Goal: Use online tool/utility: Utilize a website feature to perform a specific function

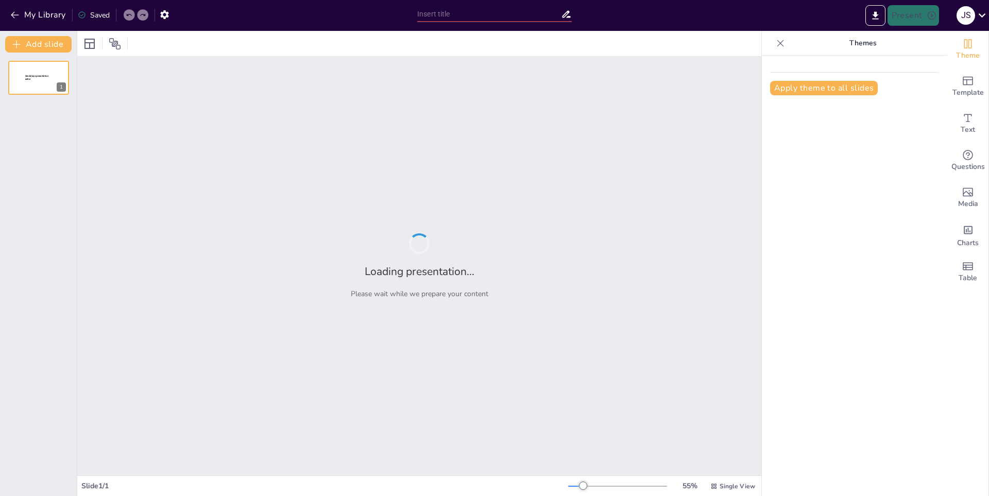
type input "Evolución del Sistema Educativo Colombiano"
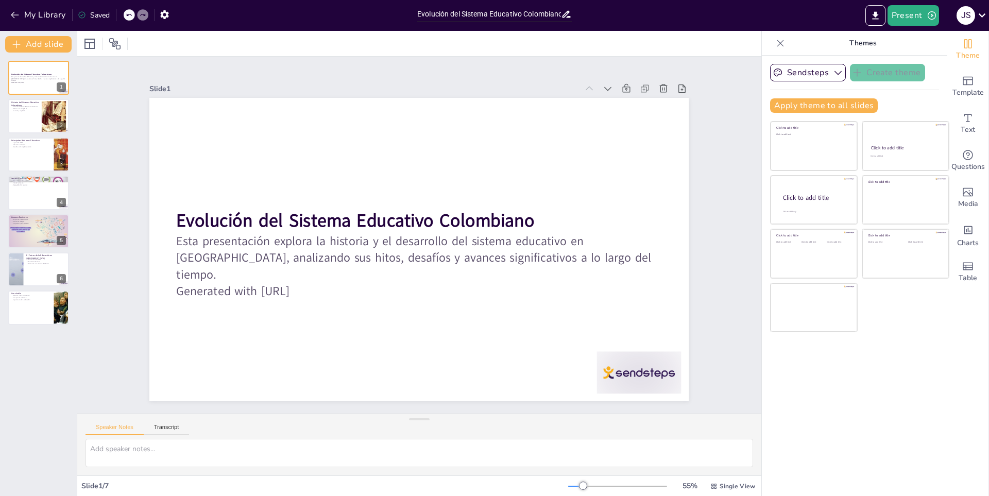
click at [129, 15] on icon at bounding box center [129, 15] width 6 height 6
click at [145, 12] on icon at bounding box center [143, 15] width 6 height 6
click at [803, 73] on button "Sendsteps" at bounding box center [808, 73] width 76 height 18
click at [831, 109] on icon at bounding box center [835, 108] width 8 height 8
click at [40, 124] on div at bounding box center [39, 116] width 62 height 35
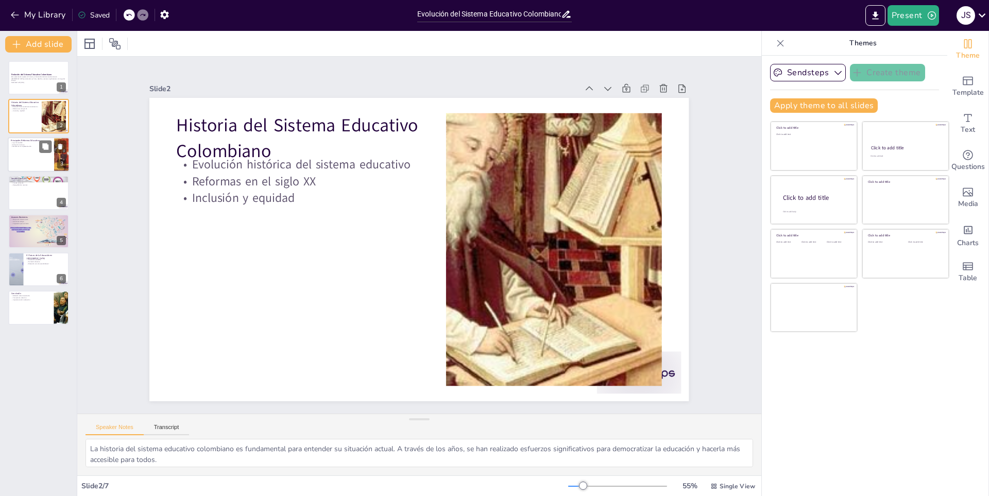
click at [30, 157] on div at bounding box center [39, 154] width 62 height 35
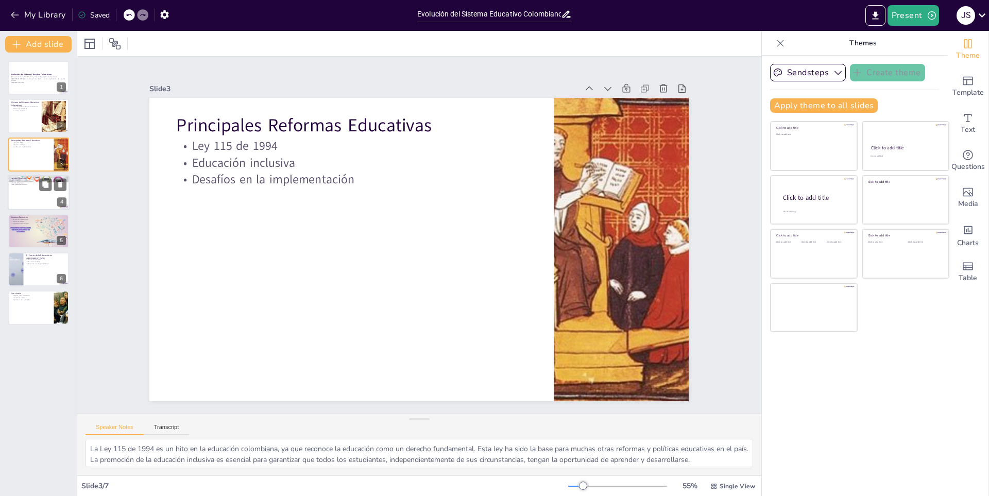
click at [20, 191] on div at bounding box center [39, 192] width 62 height 35
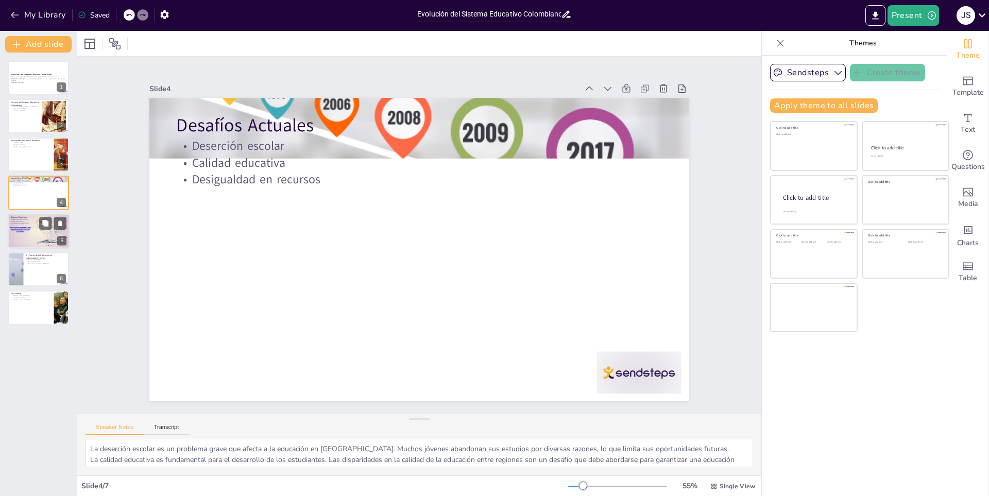
click at [27, 231] on div at bounding box center [39, 231] width 62 height 35
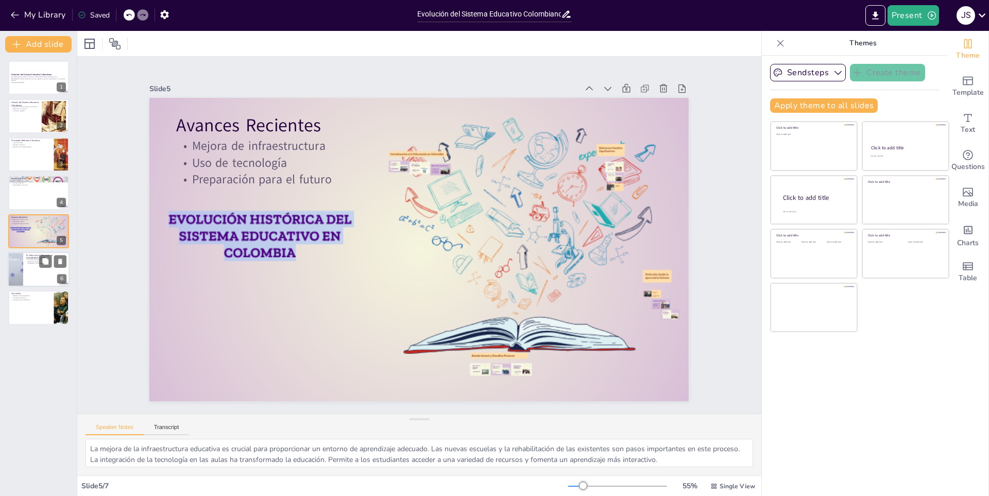
click at [25, 279] on div at bounding box center [39, 269] width 62 height 35
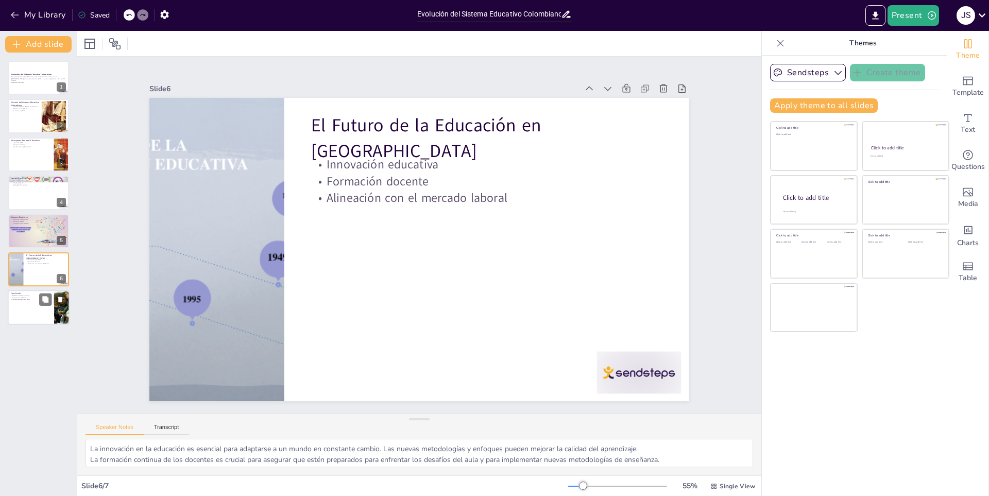
click at [25, 322] on div at bounding box center [39, 307] width 62 height 35
type textarea "Reflexionar sobre la evolución del sistema educativo es esencial para entender …"
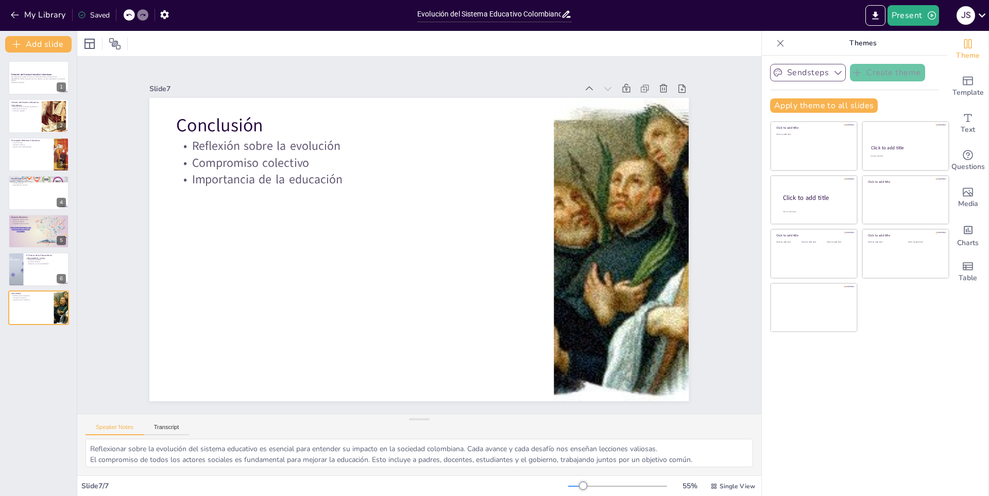
click at [823, 72] on button "Sendsteps" at bounding box center [808, 73] width 76 height 18
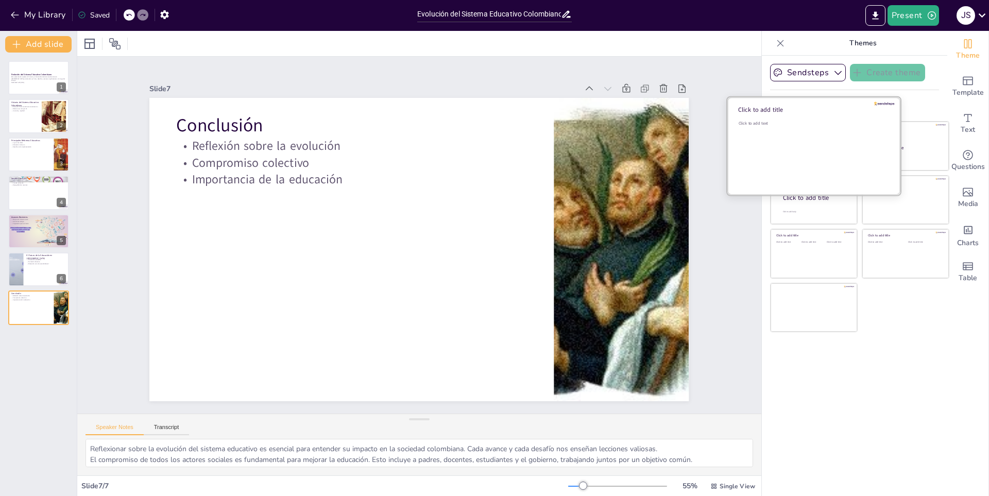
click at [785, 106] on div "Click to add title" at bounding box center [811, 110] width 147 height 8
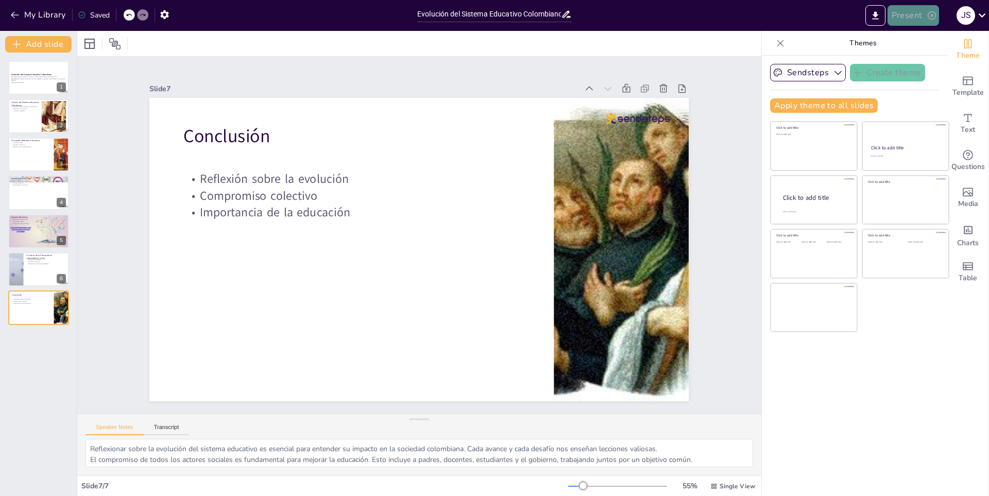
click at [915, 13] on button "Present" at bounding box center [912, 15] width 51 height 21
click at [921, 63] on font "Presentación del juego" at bounding box center [931, 64] width 70 height 8
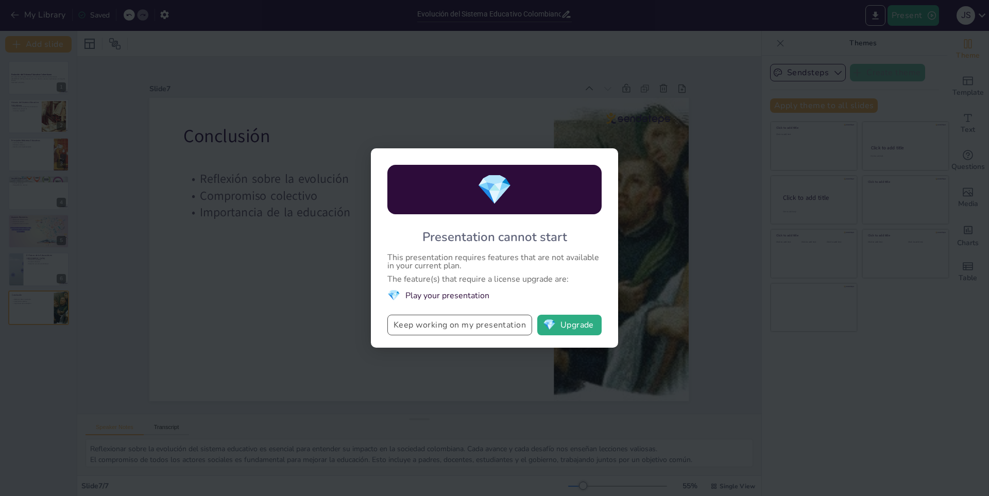
click at [508, 327] on button "Keep working on my presentation" at bounding box center [459, 325] width 145 height 21
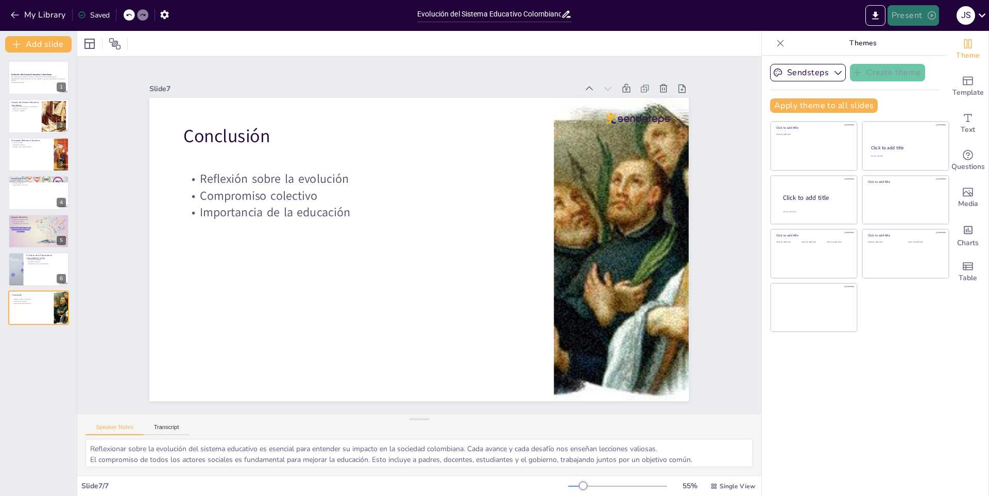
click at [924, 16] on button "Present" at bounding box center [912, 15] width 51 height 21
click at [938, 65] on font "Presentación del juego" at bounding box center [931, 64] width 70 height 8
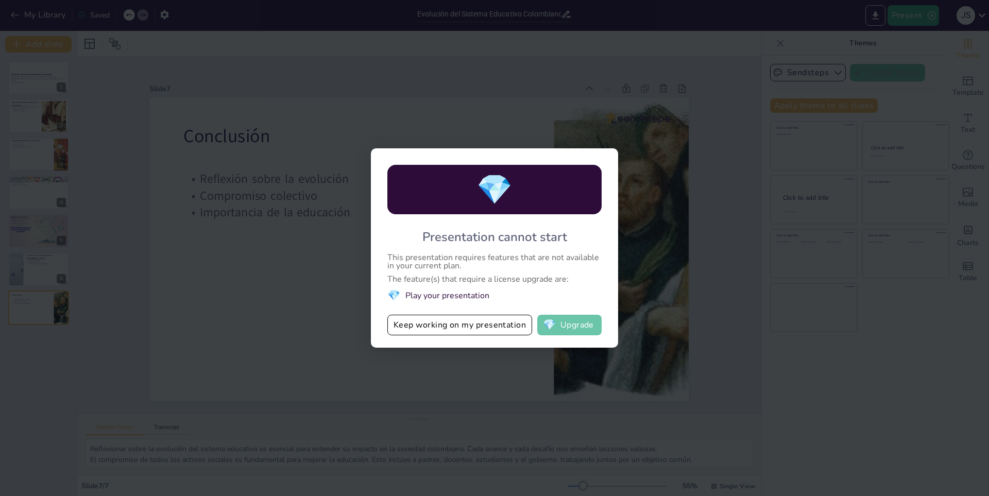
click at [583, 328] on button "💎 Upgrade" at bounding box center [569, 325] width 64 height 21
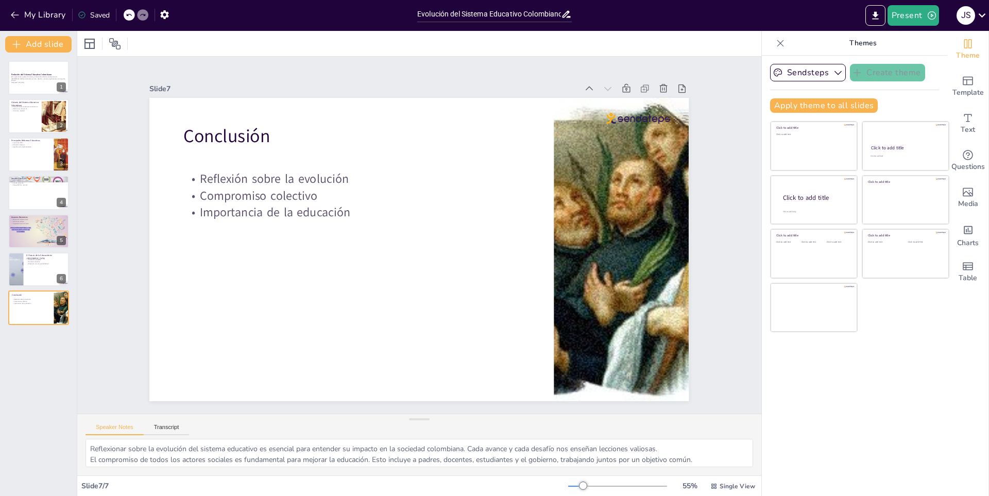
click at [595, 485] on div at bounding box center [617, 486] width 99 height 8
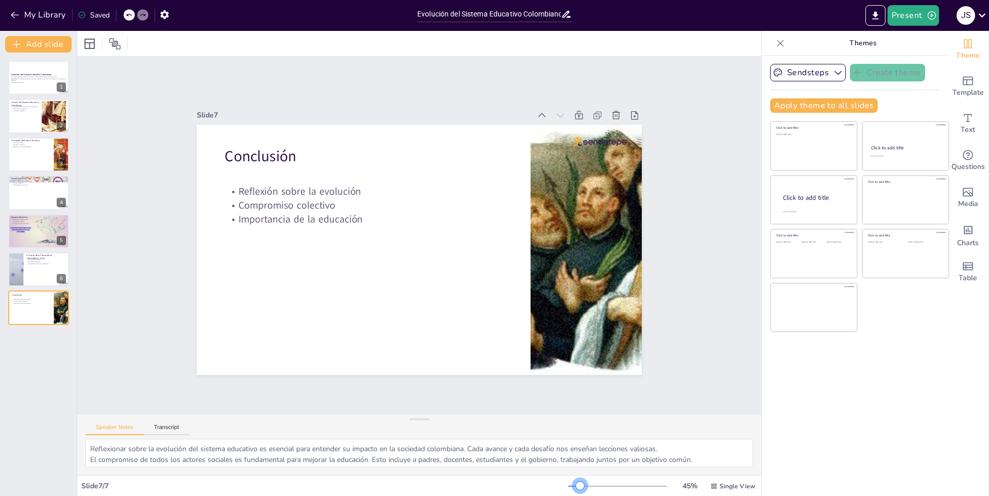
click at [573, 486] on div at bounding box center [574, 486] width 12 height 1
click at [879, 10] on icon "Export to PowerPoint" at bounding box center [875, 15] width 11 height 11
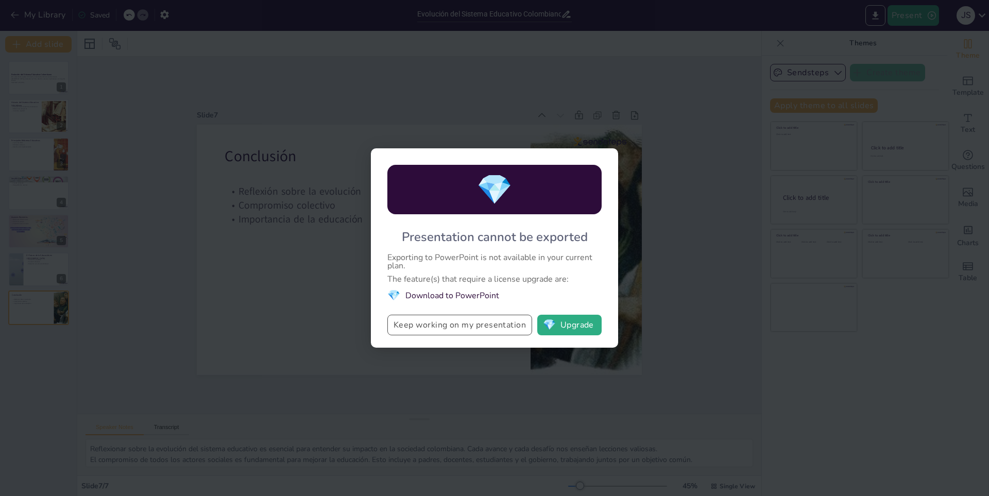
click at [502, 324] on button "Keep working on my presentation" at bounding box center [459, 325] width 145 height 21
